Goal: Transaction & Acquisition: Purchase product/service

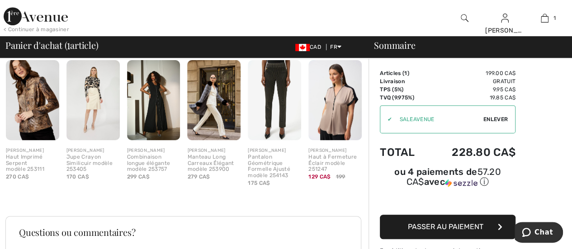
scroll to position [219, 0]
drag, startPoint x: 578, startPoint y: 161, endPoint x: 365, endPoint y: 209, distance: 218.4
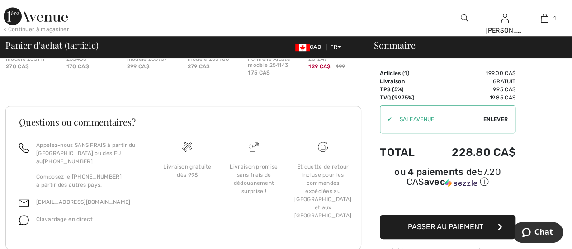
scroll to position [339, 0]
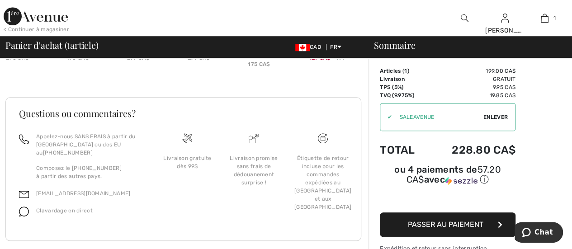
click at [452, 220] on span "Passer au paiement" at bounding box center [446, 224] width 76 height 9
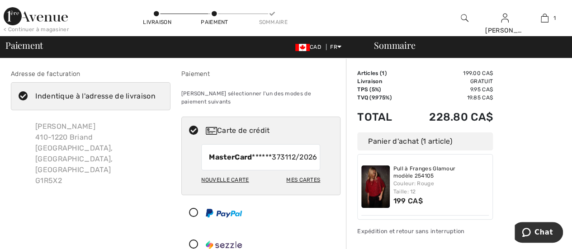
click at [235, 157] on span "MasterCard ******3731" at bounding box center [248, 157] width 79 height 11
click at [236, 180] on div "Nouvelle carte" at bounding box center [225, 179] width 48 height 15
radio input "true"
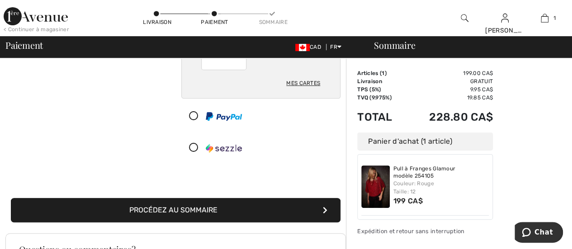
scroll to position [171, 0]
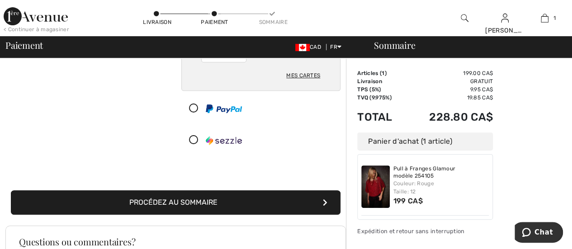
click at [203, 195] on button "Procédez au sommaire" at bounding box center [176, 202] width 330 height 24
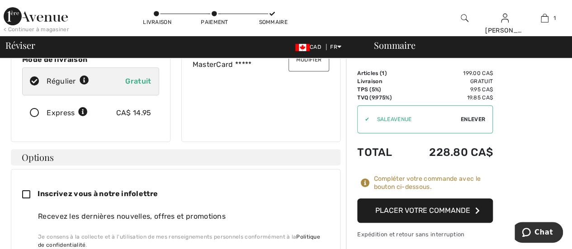
scroll to position [156, 0]
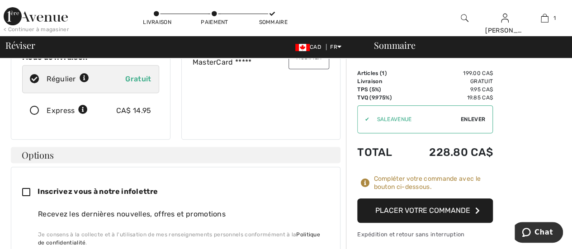
click at [426, 209] on button "Placer votre commande" at bounding box center [425, 211] width 136 height 24
